Goal: Task Accomplishment & Management: Manage account settings

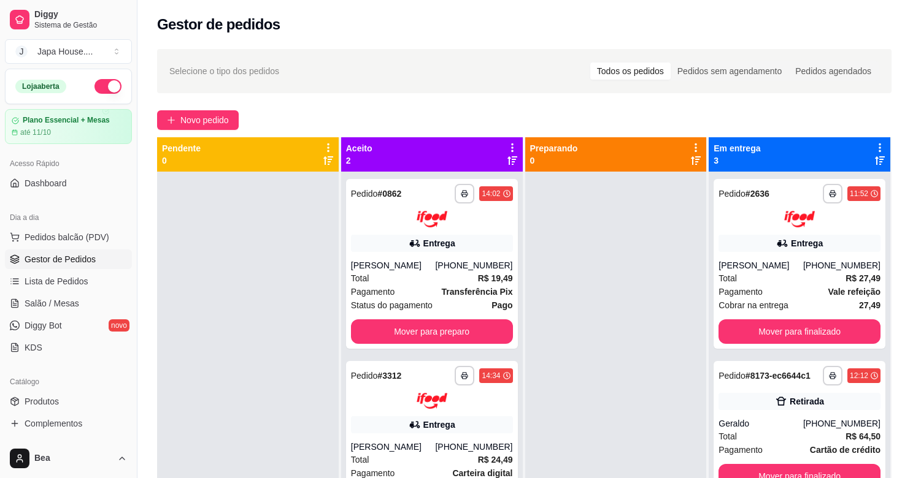
scroll to position [54, 0]
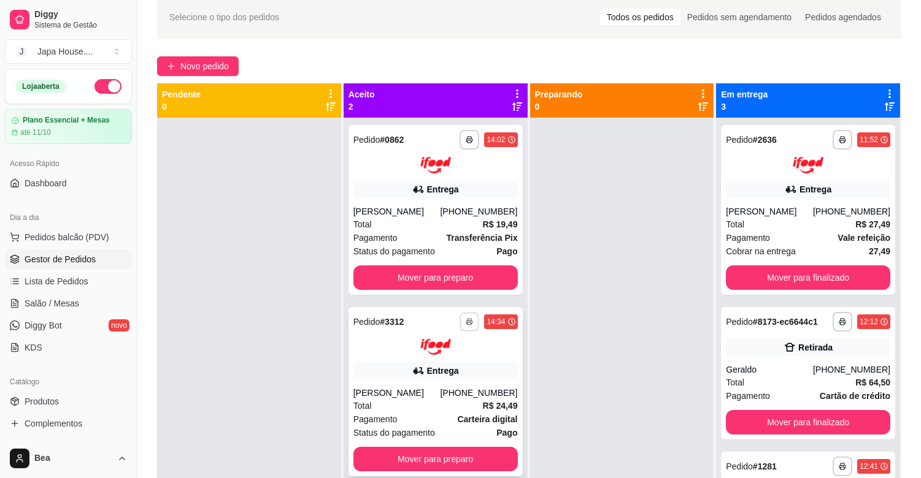
click at [466, 321] on icon "button" at bounding box center [469, 321] width 7 height 7
click at [461, 362] on button "IMPRESSORA" at bounding box center [433, 363] width 86 height 19
click at [473, 321] on button "button" at bounding box center [469, 321] width 19 height 19
click at [455, 370] on button "IMPRESSORA" at bounding box center [433, 363] width 86 height 19
click at [466, 318] on icon "button" at bounding box center [468, 321] width 7 height 7
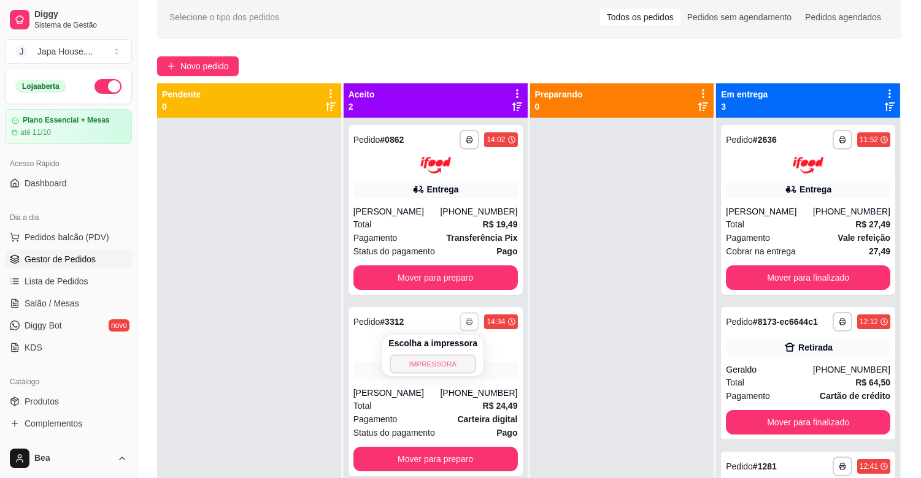
click at [451, 358] on button "IMPRESSORA" at bounding box center [433, 363] width 86 height 19
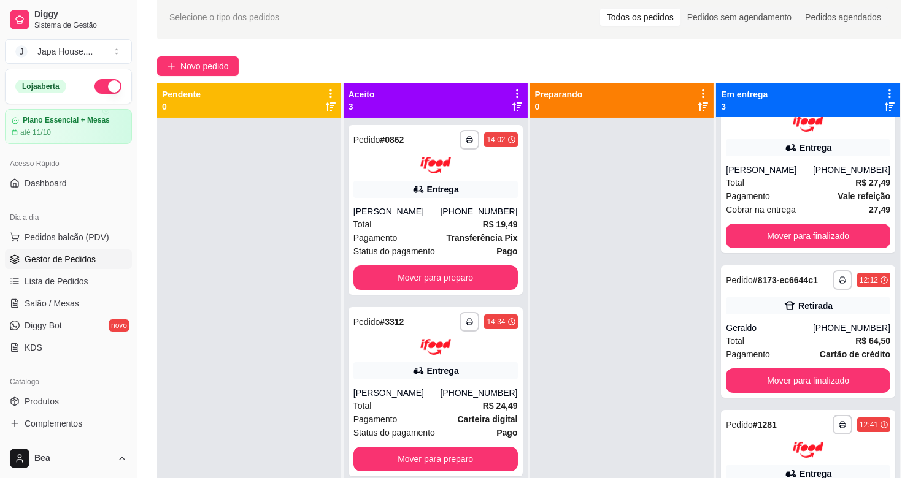
scroll to position [78, 0]
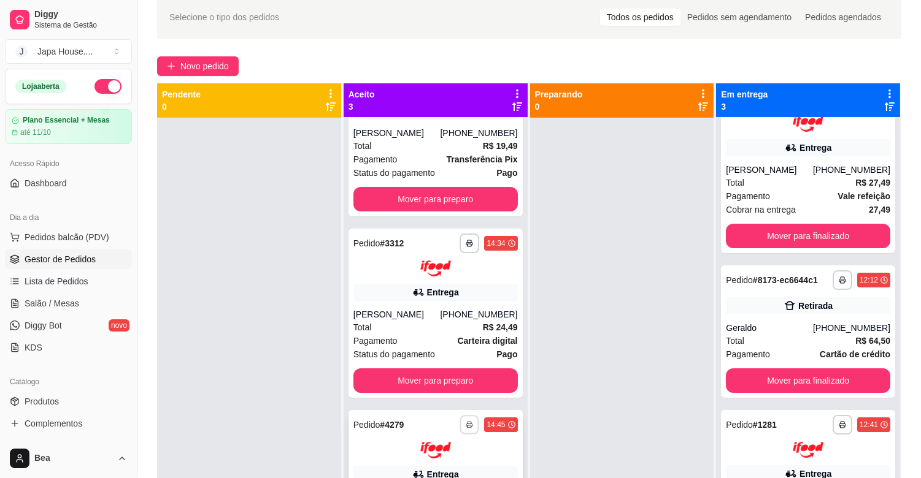
click at [461, 418] on button "button" at bounding box center [469, 425] width 19 height 19
click at [412, 396] on button "IMPRESSORA" at bounding box center [423, 398] width 86 height 19
click at [468, 422] on polyline "button" at bounding box center [470, 423] width 4 height 2
click at [466, 426] on icon "button" at bounding box center [469, 424] width 7 height 7
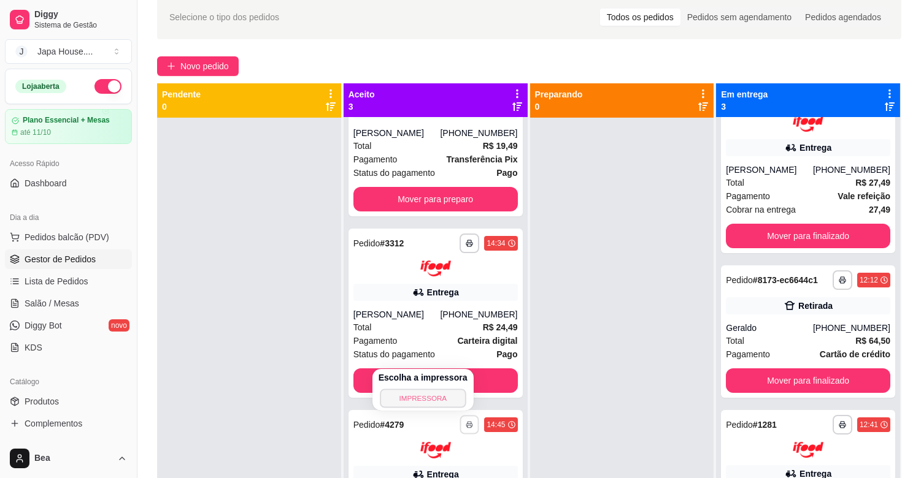
click at [424, 396] on button "IMPRESSORA" at bounding box center [423, 398] width 86 height 19
click at [466, 422] on icon "button" at bounding box center [469, 424] width 7 height 7
click at [424, 395] on button "IMPRESSORA" at bounding box center [423, 398] width 86 height 19
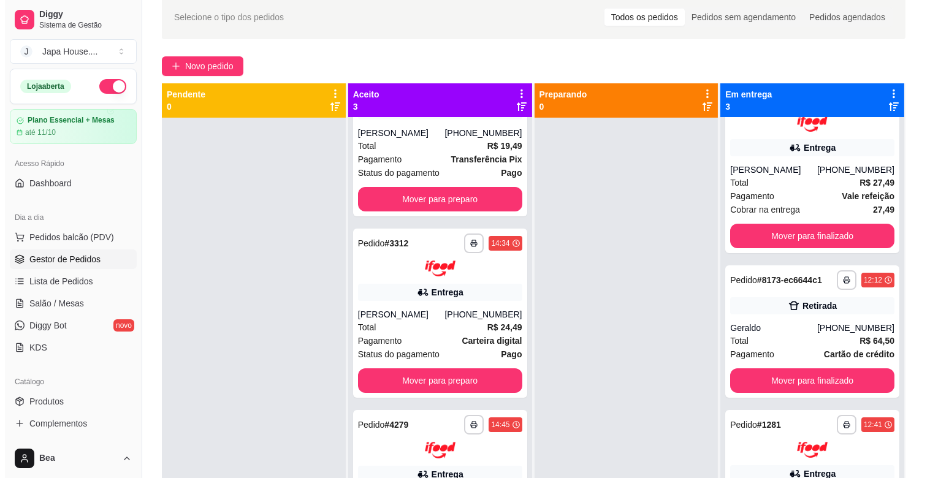
scroll to position [0, 0]
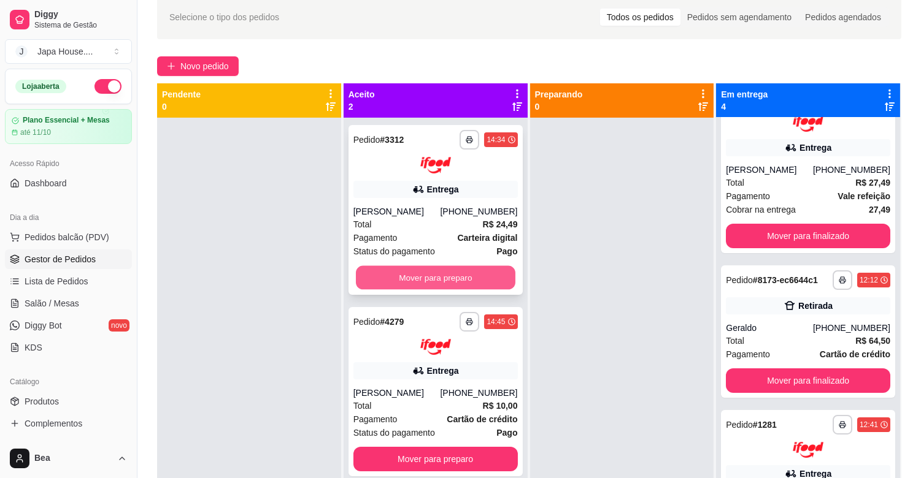
click at [405, 283] on button "Mover para preparo" at bounding box center [435, 278] width 159 height 24
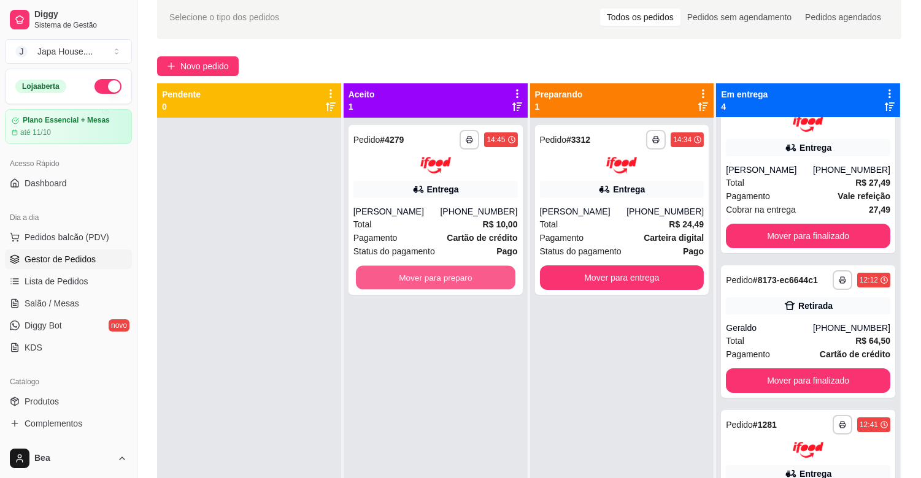
click at [405, 283] on button "Mover para preparo" at bounding box center [435, 278] width 159 height 24
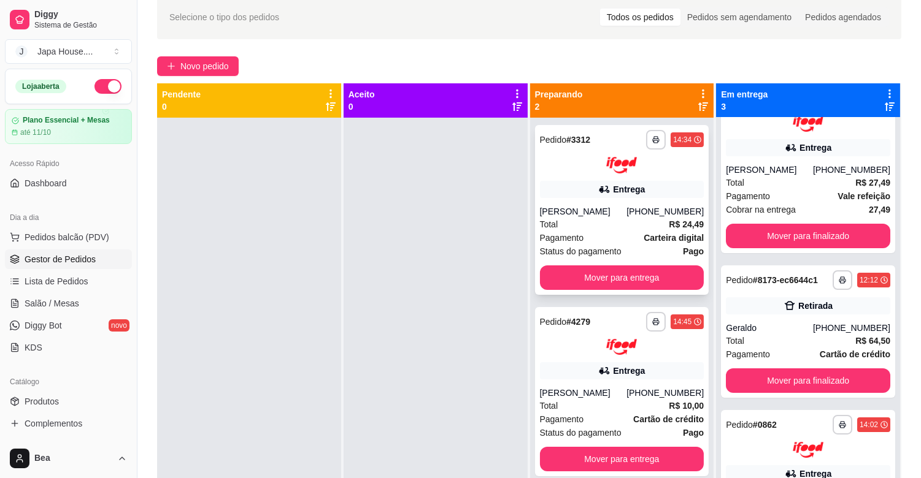
click at [602, 215] on div "[PERSON_NAME]" at bounding box center [583, 211] width 87 height 12
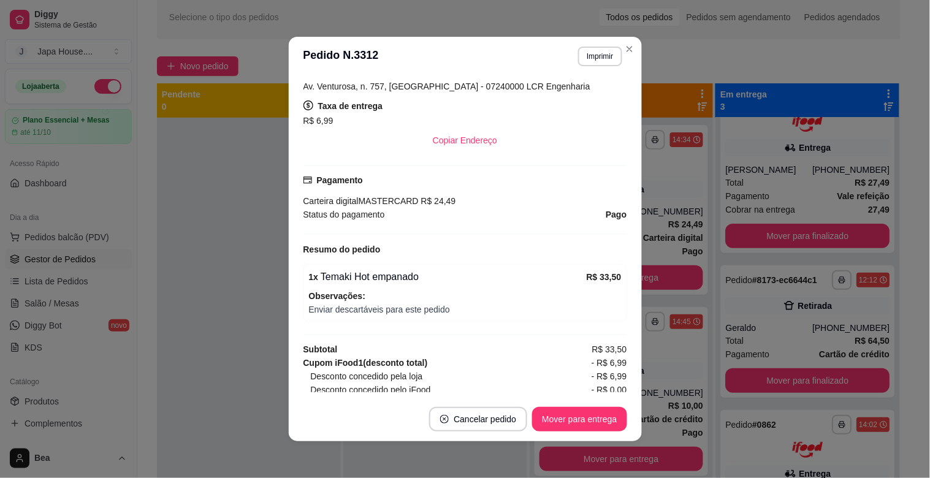
scroll to position [272, 0]
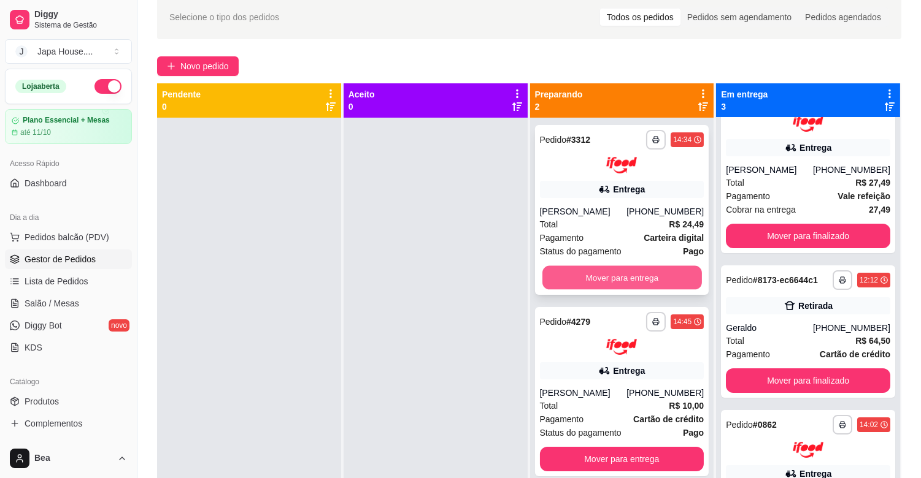
click at [620, 281] on button "Mover para entrega" at bounding box center [621, 278] width 159 height 24
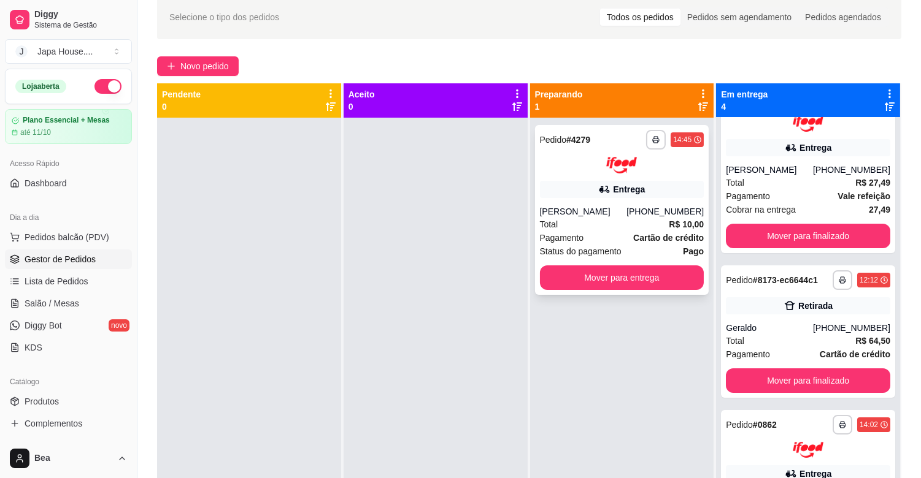
click at [638, 218] on div "Total R$ 10,00" at bounding box center [622, 224] width 164 height 13
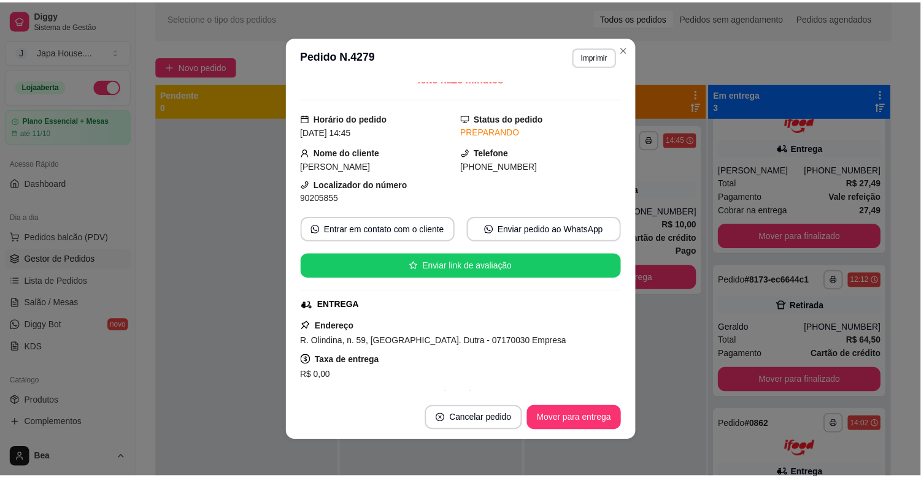
scroll to position [4, 0]
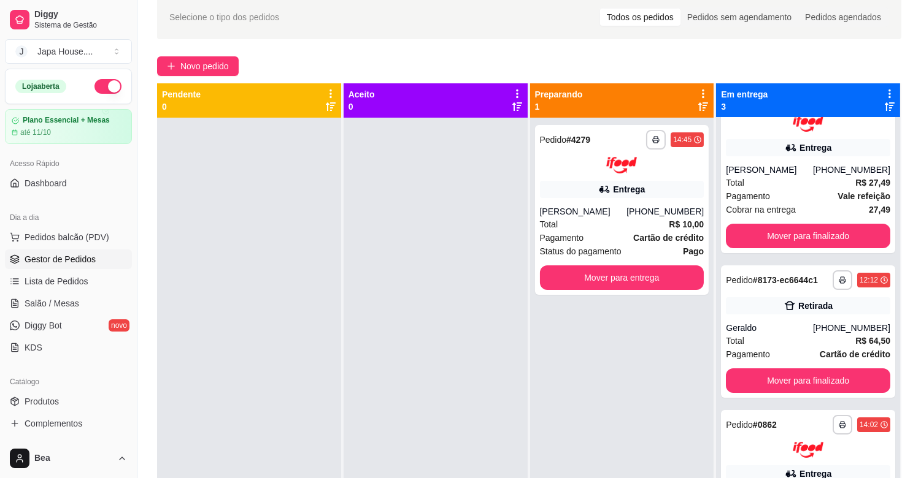
click at [634, 356] on div "**********" at bounding box center [622, 357] width 184 height 478
click at [917, 220] on div "**********" at bounding box center [528, 282] width 783 height 589
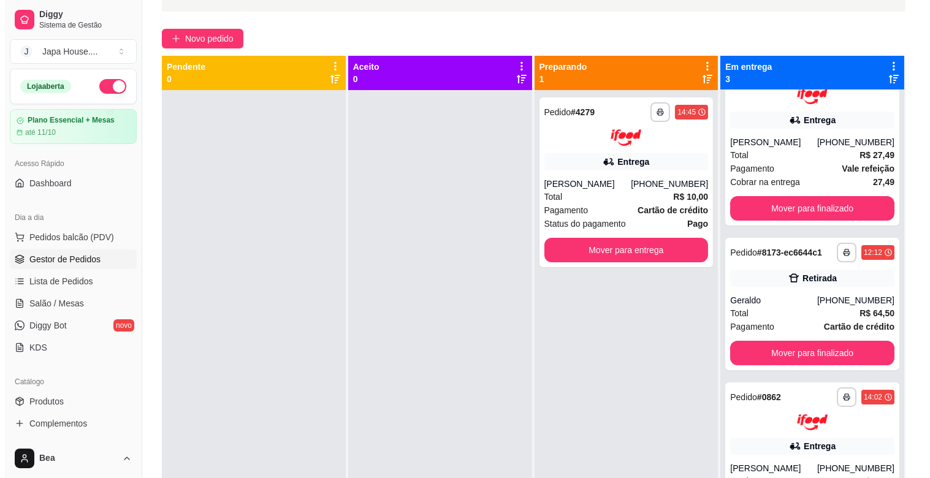
scroll to position [187, 0]
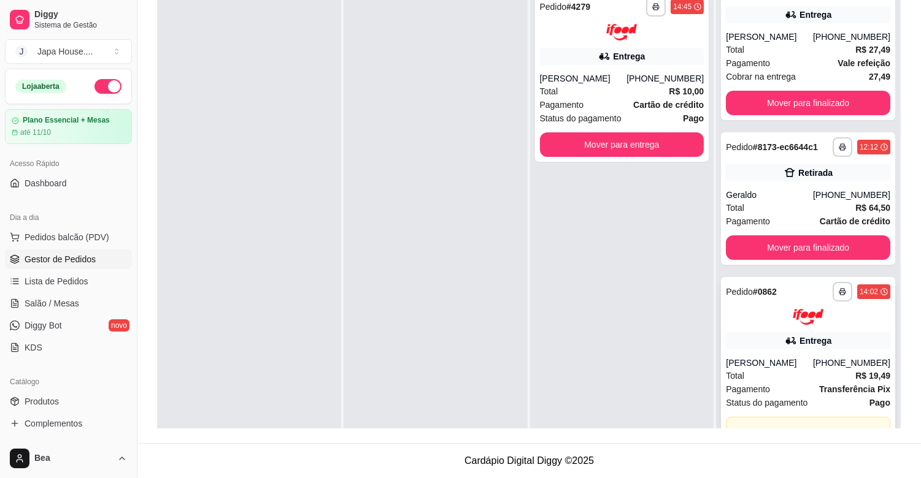
click at [855, 371] on strong "R$ 19,49" at bounding box center [872, 376] width 35 height 10
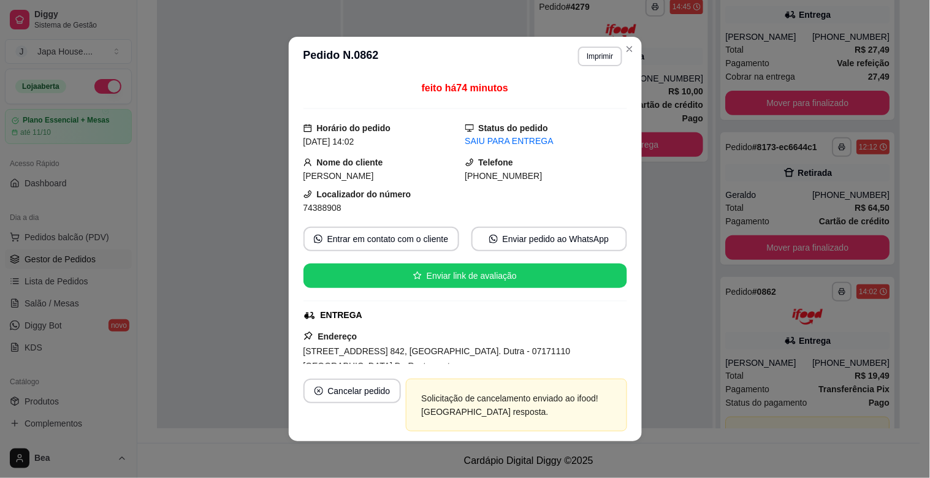
scroll to position [247, 0]
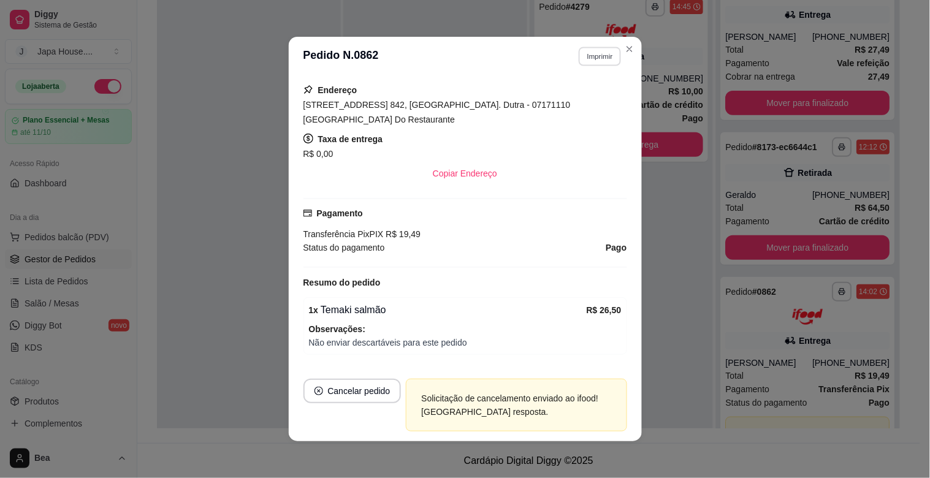
click at [587, 53] on button "Imprimir" at bounding box center [600, 56] width 42 height 19
click at [586, 99] on button "IMPRESSORA" at bounding box center [573, 99] width 86 height 19
click at [592, 55] on button "Imprimir" at bounding box center [600, 56] width 42 height 19
click at [583, 92] on button "IMPRESSORA" at bounding box center [573, 99] width 86 height 19
click at [599, 52] on button "Imprimir" at bounding box center [600, 56] width 42 height 19
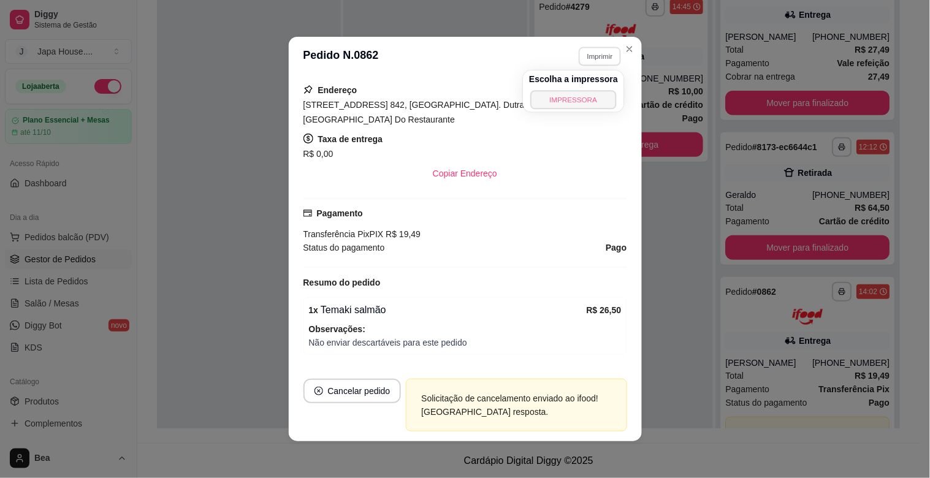
click at [587, 96] on button "IMPRESSORA" at bounding box center [573, 99] width 86 height 19
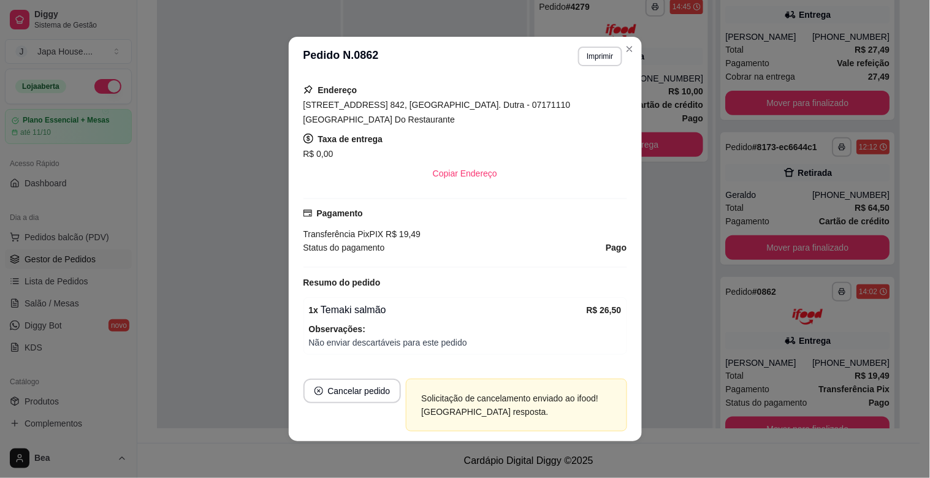
click at [587, 96] on div "[GEOGRAPHIC_DATA][STREET_ADDRESS] 842, [GEOGRAPHIC_DATA]. Dutra - 07171110 [GEO…" at bounding box center [466, 134] width 324 height 103
